Goal: Register for event/course

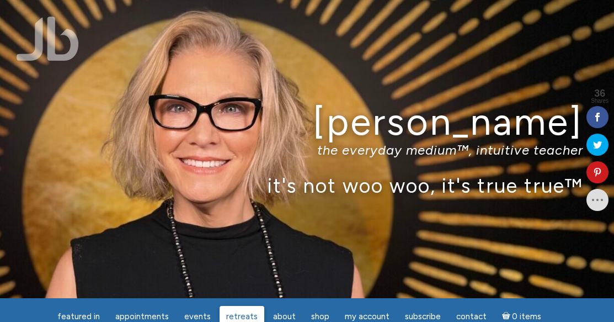
click at [244, 312] on span "Retreats" at bounding box center [241, 316] width 31 height 10
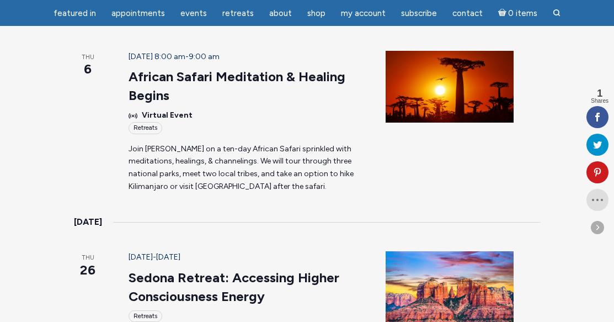
scroll to position [411, 0]
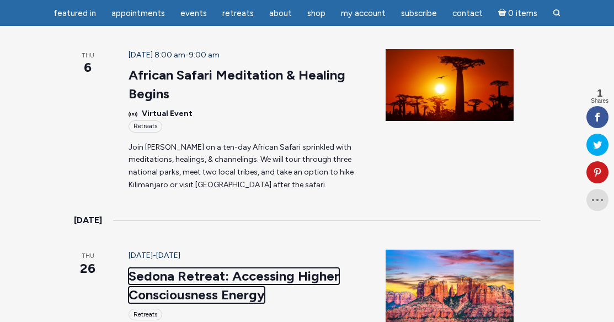
click at [192, 268] on link "Sedona Retreat: Accessing Higher Consciousness Energy" at bounding box center [234, 285] width 211 height 35
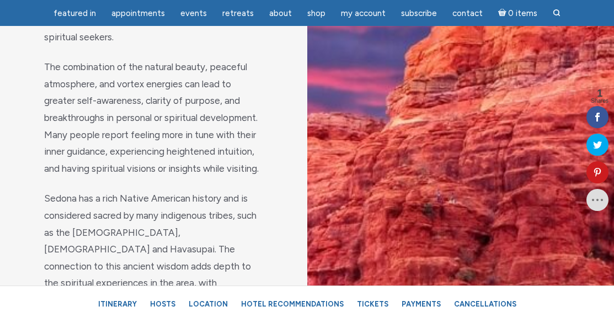
scroll to position [1206, 0]
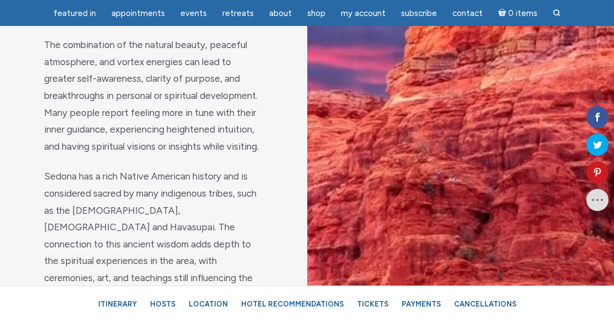
click at [270, 207] on div "Why Sedona? Of course, Sedona’s iconic red rock formations are instantly recogn…" at bounding box center [153, 310] width 307 height 1018
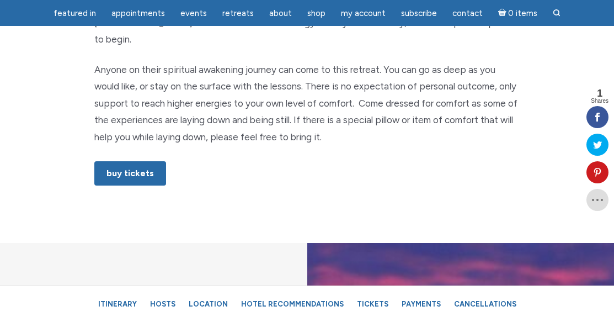
scroll to position [772, 0]
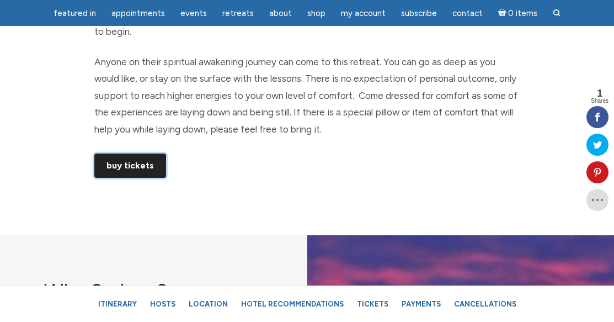
click at [146, 153] on link "Buy Tickets" at bounding box center [130, 165] width 72 height 24
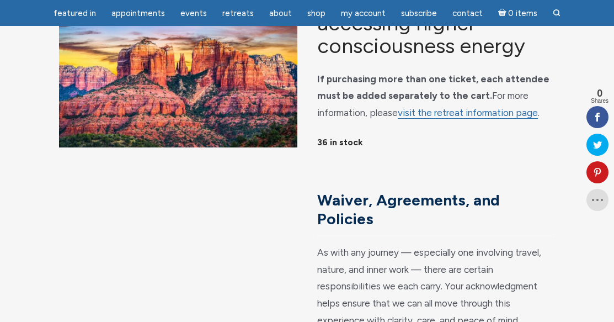
scroll to position [100, 0]
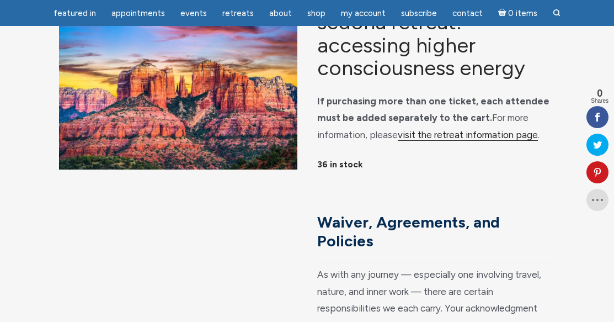
click at [472, 141] on link "visit the retreat information page" at bounding box center [468, 135] width 140 height 12
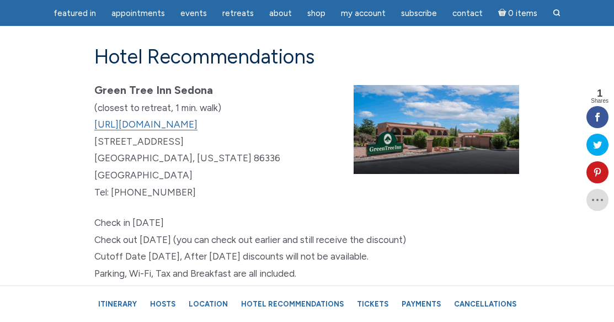
scroll to position [7075, 0]
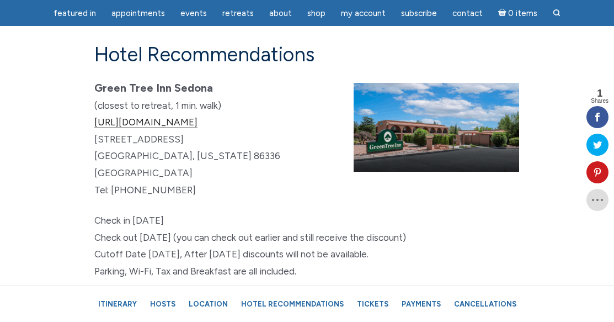
click at [198, 116] on link "https://www.greentreesedona.com" at bounding box center [145, 122] width 103 height 12
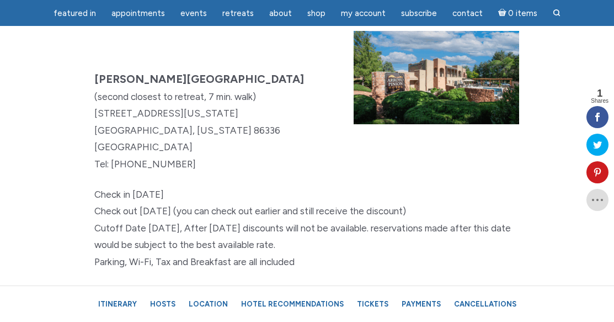
scroll to position [7417, 0]
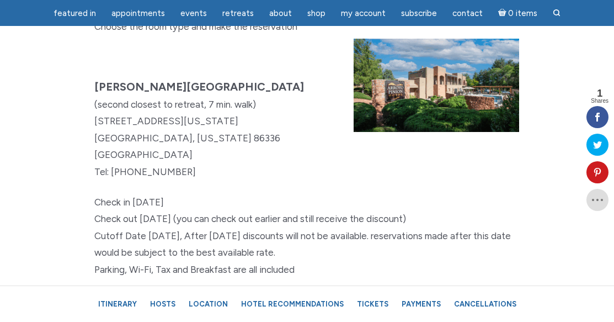
click at [175, 294] on link "Click here to reserve" at bounding box center [137, 300] width 86 height 12
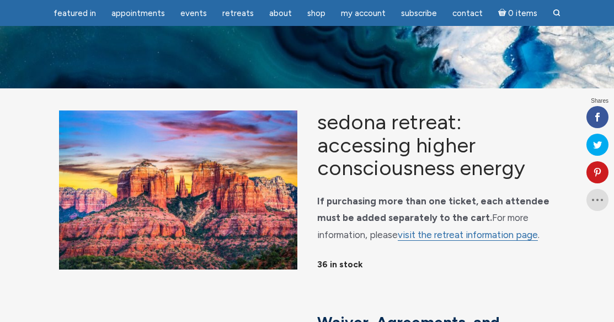
scroll to position [100, 0]
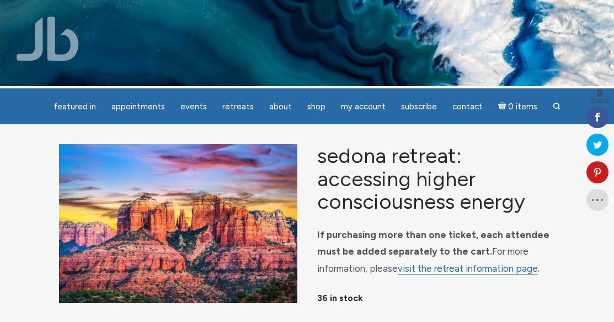
scroll to position [0, 0]
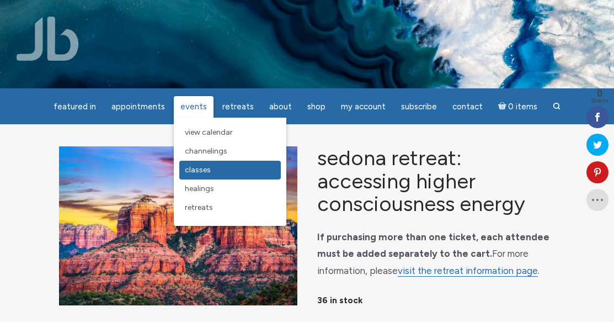
click at [205, 167] on span "Classes" at bounding box center [198, 169] width 26 height 9
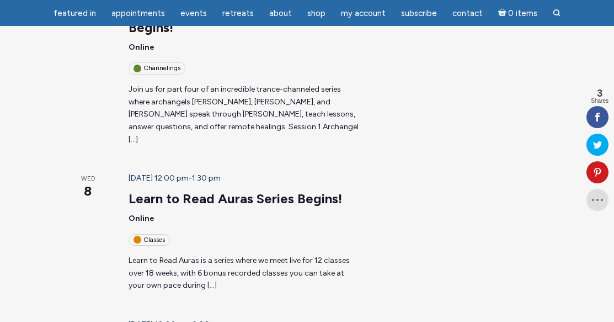
scroll to position [295, 0]
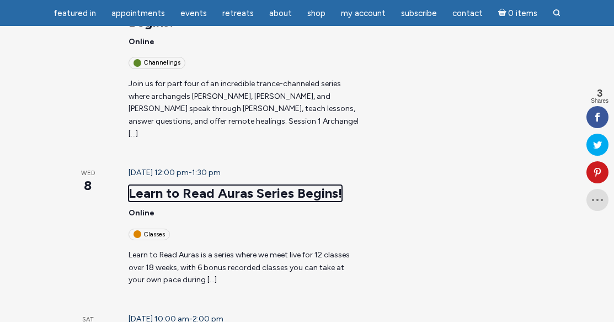
click at [196, 185] on link "Learn to Read Auras Series Begins!" at bounding box center [236, 193] width 214 height 17
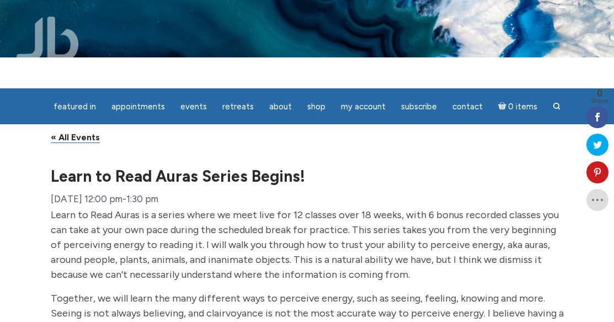
scroll to position [34, 0]
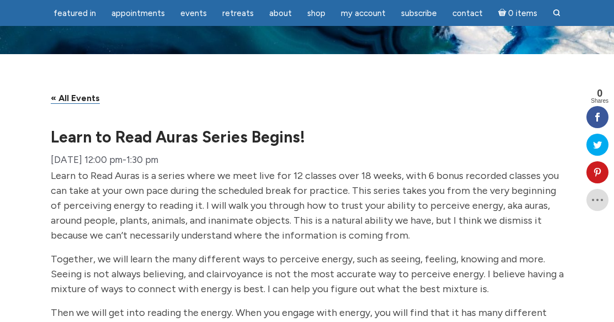
click at [396, 145] on h1 "Learn to Read Auras Series Begins!" at bounding box center [307, 137] width 513 height 16
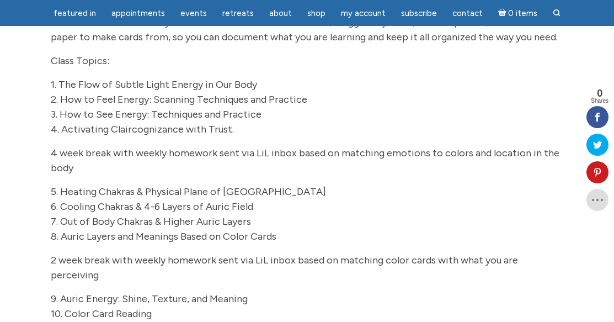
scroll to position [631, 0]
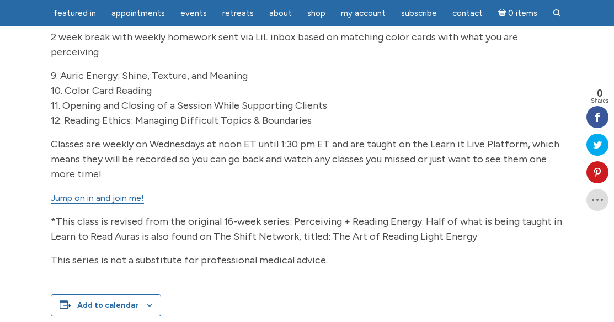
click at [118, 201] on link "Jump on in and join me!" at bounding box center [97, 198] width 93 height 11
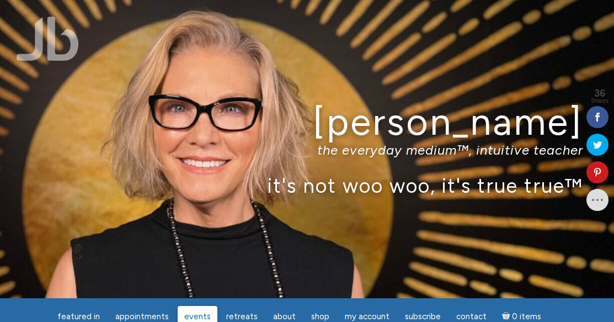
click at [201, 317] on span "Events" at bounding box center [197, 316] width 26 height 10
click at [202, 314] on span "Events" at bounding box center [197, 316] width 26 height 10
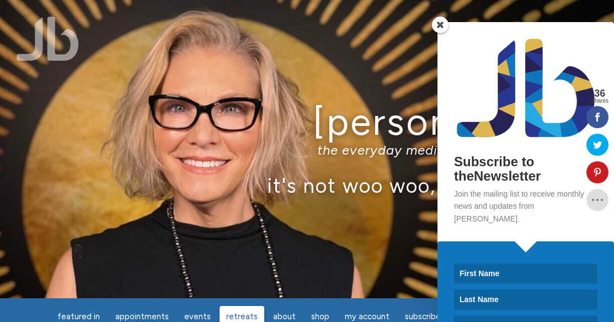
click at [241, 315] on span "Retreats" at bounding box center [241, 316] width 31 height 10
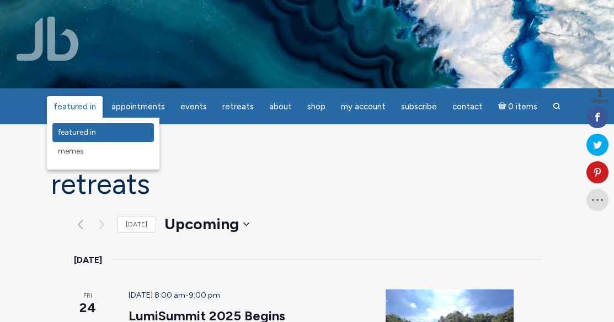
click at [85, 136] on span "featured in" at bounding box center [77, 131] width 38 height 9
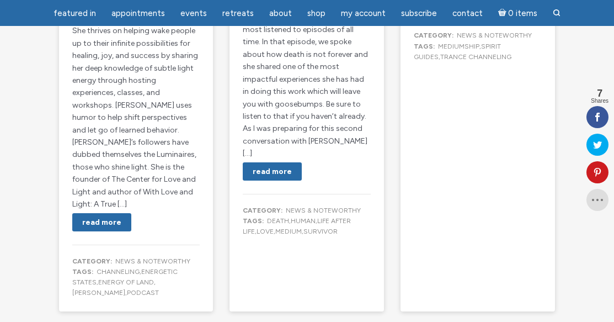
scroll to position [2174, 0]
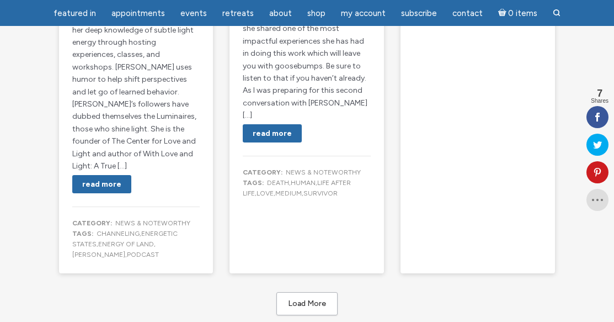
click at [312, 292] on button "Load More" at bounding box center [306, 303] width 61 height 23
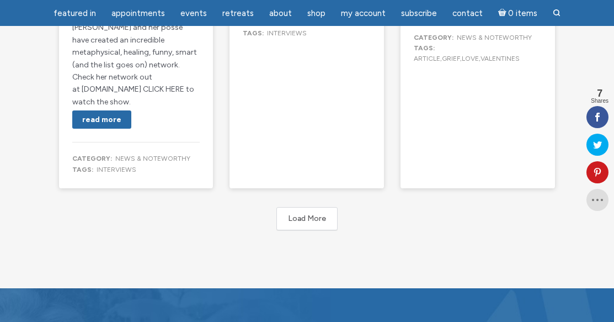
scroll to position [4274, 0]
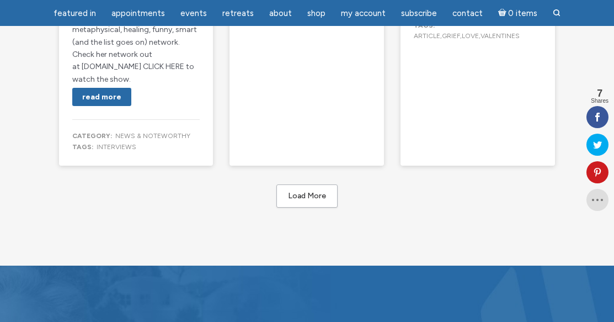
click at [322, 184] on button "Load More" at bounding box center [306, 195] width 61 height 23
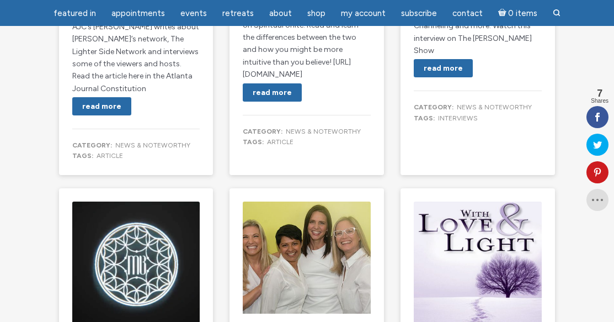
scroll to position [4643, 0]
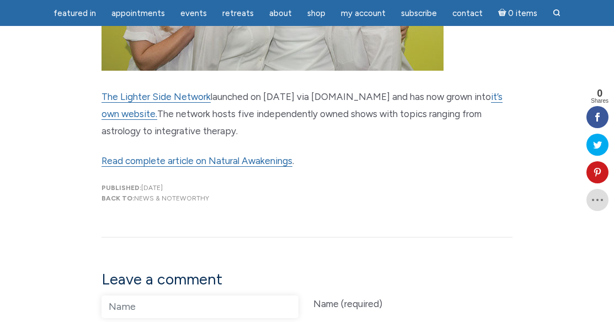
scroll to position [330, 0]
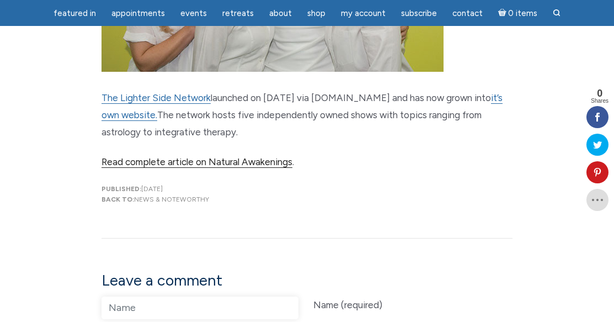
click at [275, 167] on link "Read complete article on Natural Awakenings" at bounding box center [197, 162] width 191 height 12
